Goal: Find specific page/section: Find specific page/section

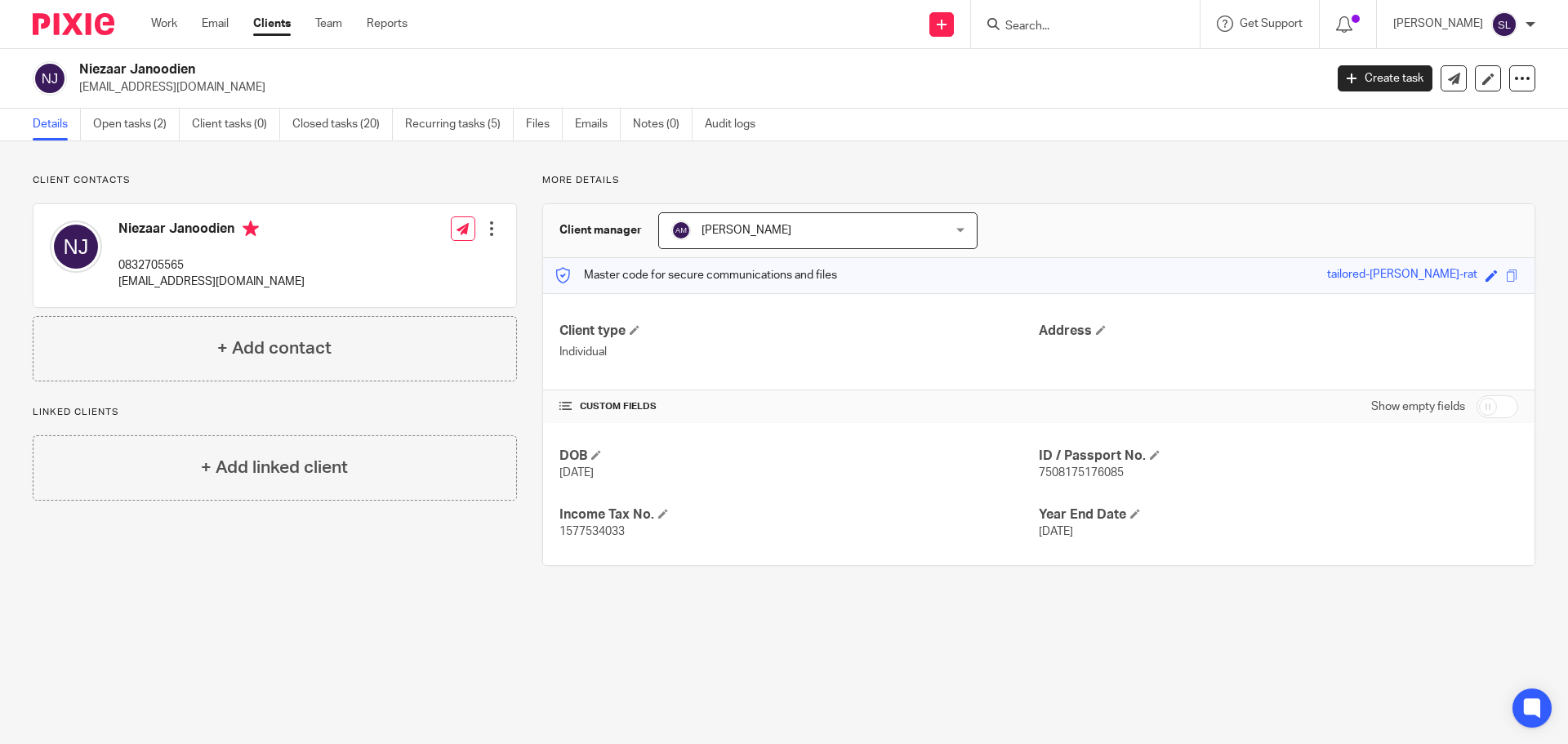
click at [1022, 34] on input "Search" at bounding box center [1076, 27] width 147 height 15
type input "ajm"
click at [1039, 61] on link at bounding box center [1138, 71] width 276 height 38
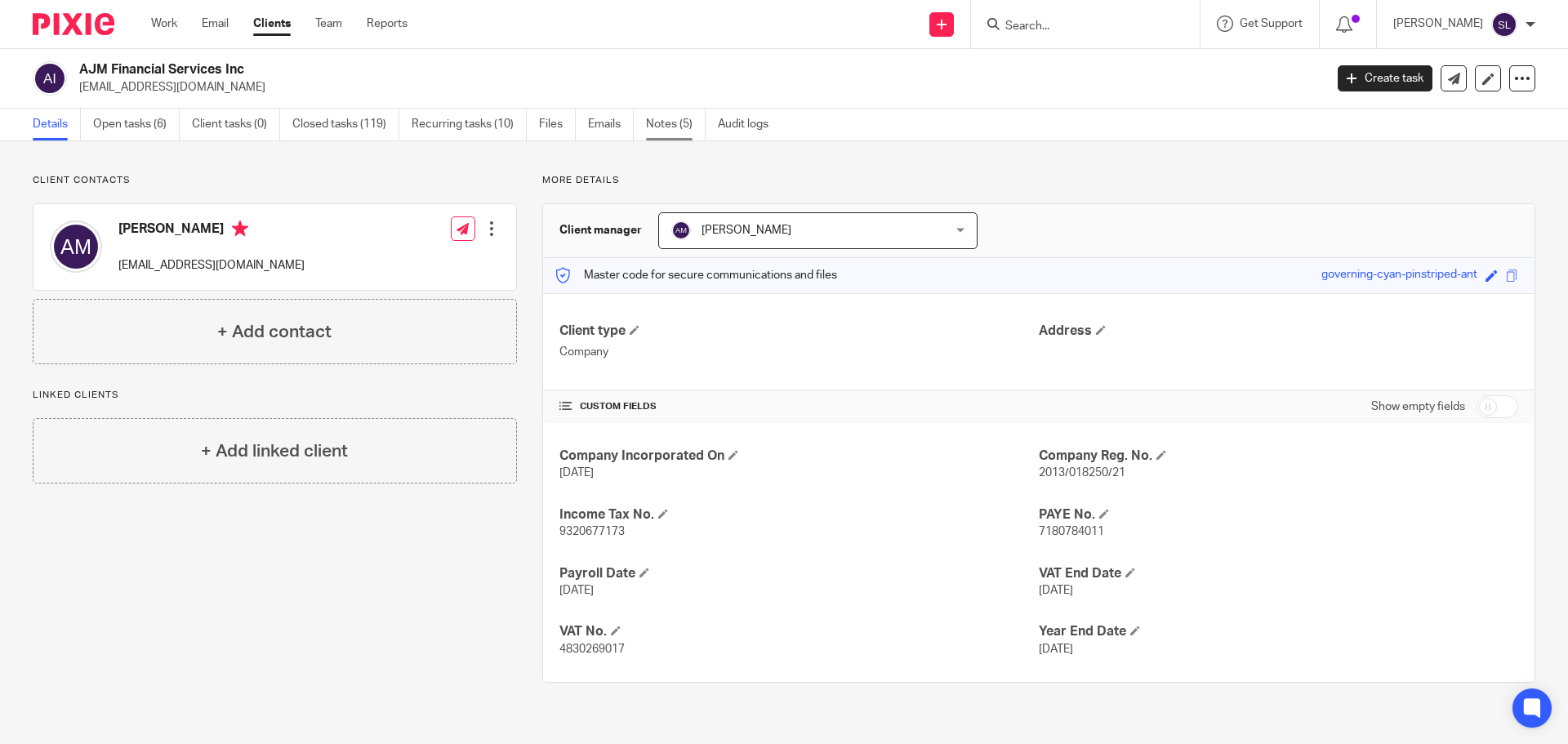
click at [664, 119] on link "Notes (5)" at bounding box center [676, 125] width 60 height 32
